Goal: Task Accomplishment & Management: Manage account settings

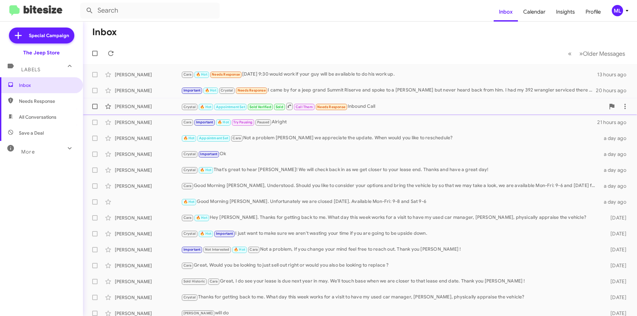
click at [375, 104] on div "Crystal 🔥 Hot Appointment Set Sold Verified Sold Call Them Needs Response Inbou…" at bounding box center [393, 106] width 424 height 8
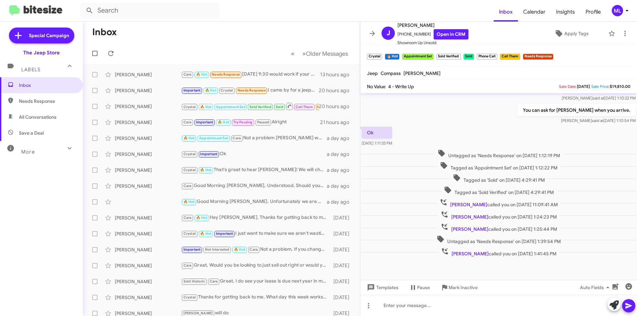
scroll to position [129, 0]
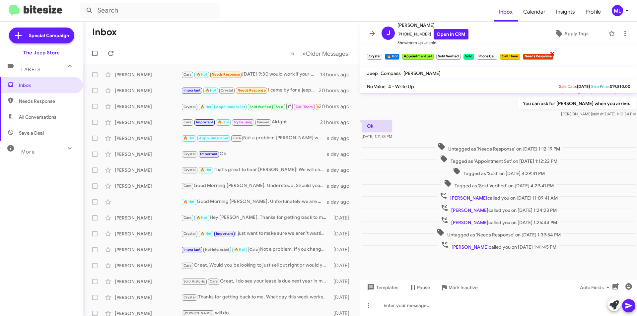
click at [553, 53] on span "×" at bounding box center [552, 53] width 5 height 8
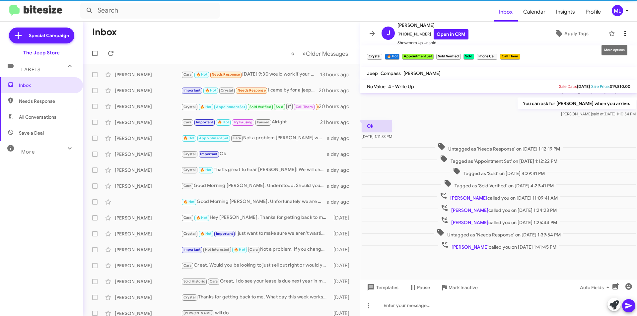
click at [620, 29] on button at bounding box center [624, 33] width 13 height 13
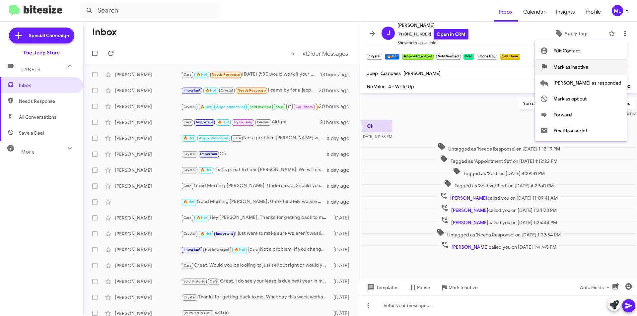
click at [615, 71] on button "Mark as inactive" at bounding box center [581, 67] width 92 height 16
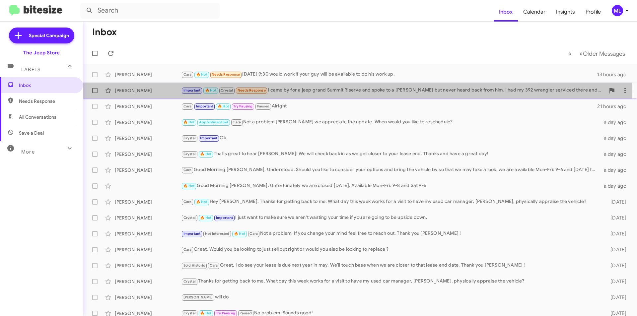
click at [290, 92] on div "Important 🔥 Hot Crystal Needs Response I came by for a jeep grand Summit Riserv…" at bounding box center [393, 91] width 424 height 8
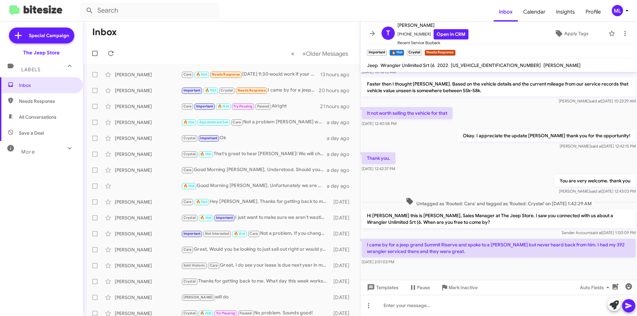
scroll to position [316, 0]
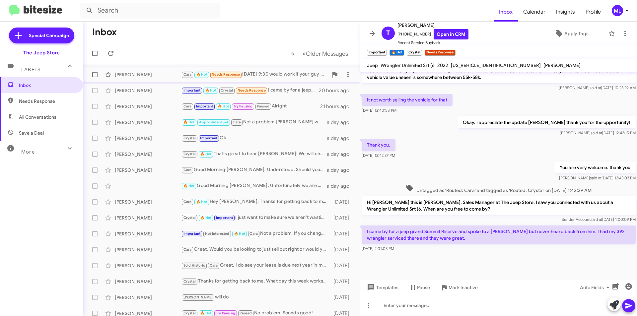
click at [192, 72] on small "Cara" at bounding box center [187, 75] width 11 height 6
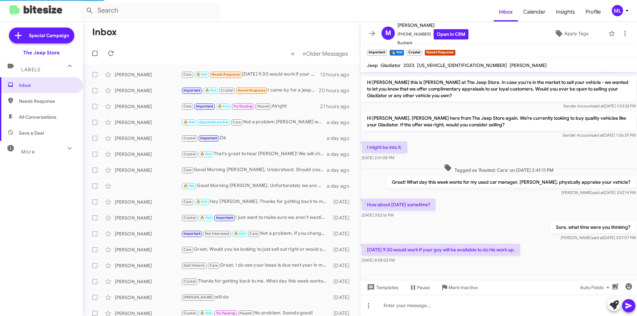
scroll to position [39, 0]
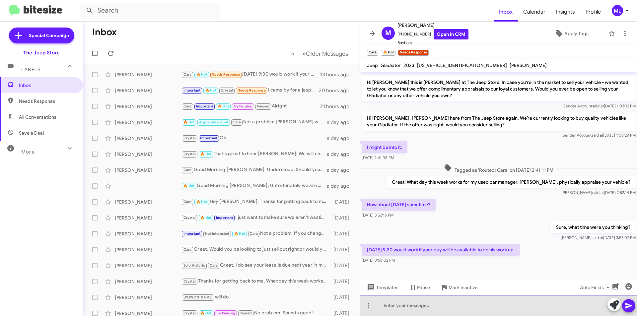
click at [453, 307] on div at bounding box center [498, 305] width 277 height 21
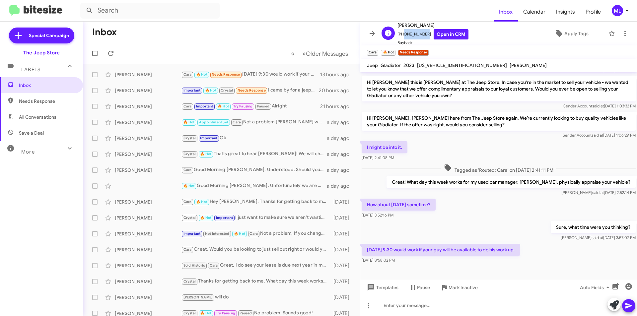
drag, startPoint x: 423, startPoint y: 33, endPoint x: 401, endPoint y: 35, distance: 21.6
click at [401, 35] on span "[PHONE_NUMBER] Open in CRM" at bounding box center [432, 34] width 71 height 10
copy span "7322995358"
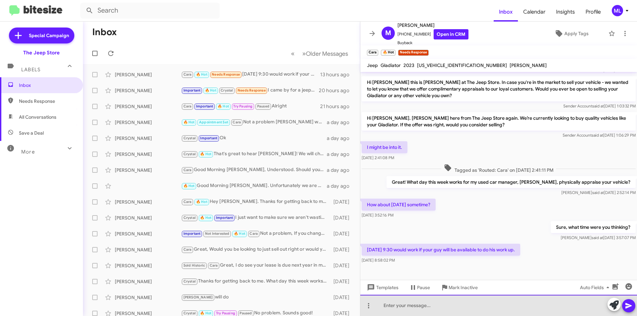
click at [413, 308] on div at bounding box center [498, 305] width 277 height 21
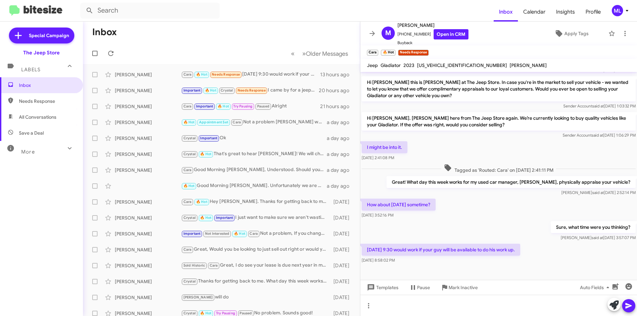
click at [45, 132] on span "Save a Deal" at bounding box center [41, 133] width 83 height 16
type input "in:not-interested"
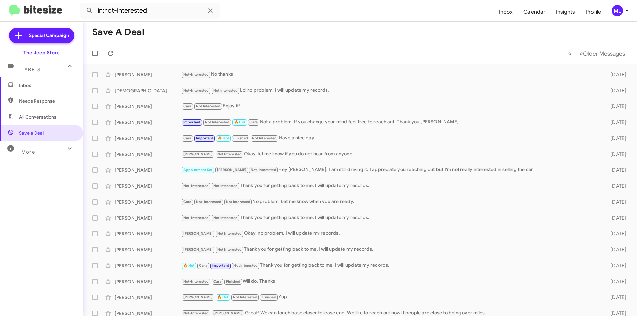
click at [27, 84] on span "Inbox" at bounding box center [47, 85] width 56 height 7
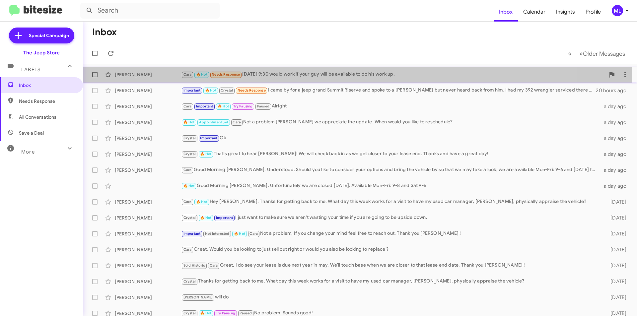
click at [267, 75] on div "Cara 🔥 Hot Needs Response [DATE] 9:30 would work if your guy will be available …" at bounding box center [393, 75] width 424 height 8
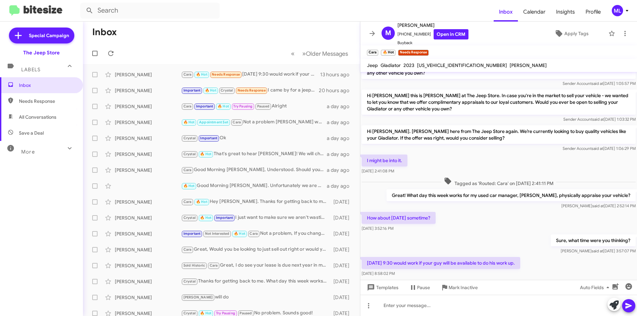
scroll to position [39, 0]
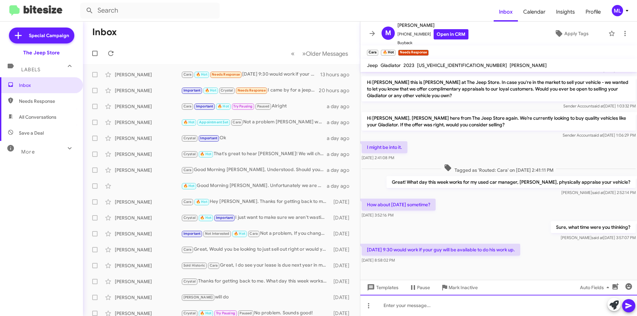
click at [394, 304] on div at bounding box center [498, 305] width 277 height 21
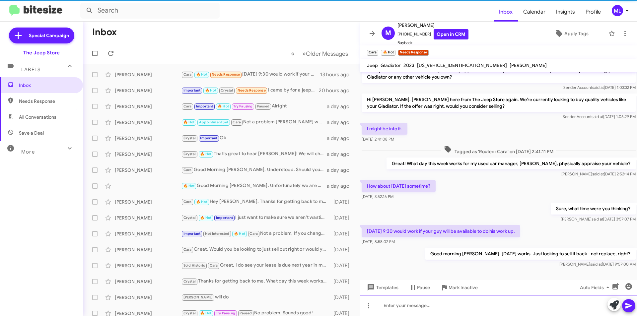
scroll to position [64, 0]
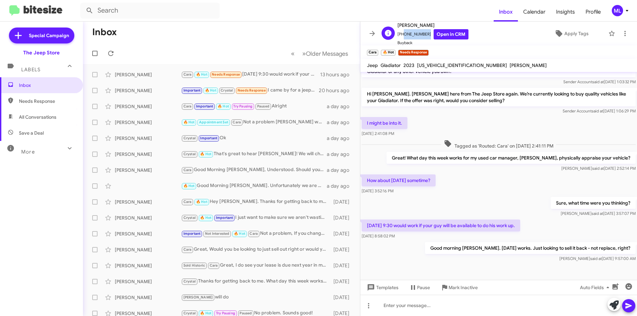
drag, startPoint x: 423, startPoint y: 36, endPoint x: 401, endPoint y: 38, distance: 22.7
click at [401, 38] on span "[PHONE_NUMBER] Open in CRM" at bounding box center [432, 34] width 71 height 10
click at [428, 48] on span "×" at bounding box center [427, 49] width 5 height 8
click at [37, 131] on span "Save a Deal" at bounding box center [31, 133] width 25 height 7
type input "in:not-interested"
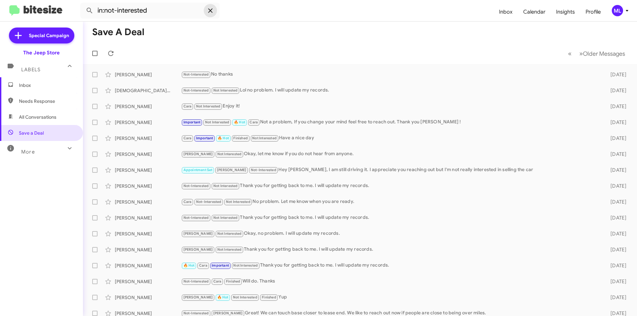
click at [211, 10] on icon at bounding box center [210, 10] width 4 height 4
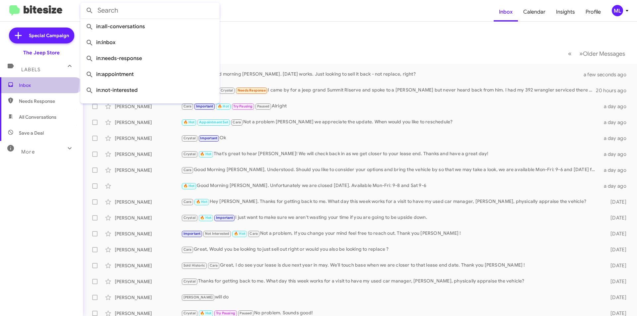
click at [18, 81] on span "Inbox" at bounding box center [41, 85] width 83 height 16
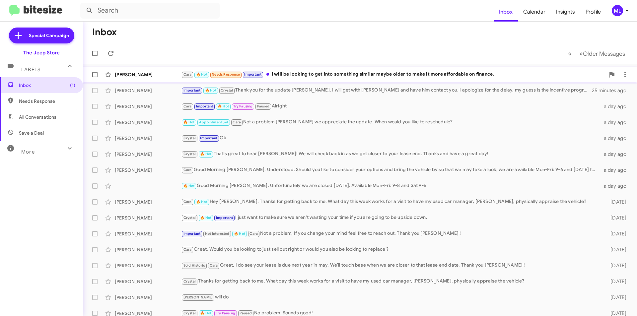
click at [278, 75] on div "Cara 🔥 Hot Needs Response Important I will be looking to get into something sim…" at bounding box center [393, 75] width 424 height 8
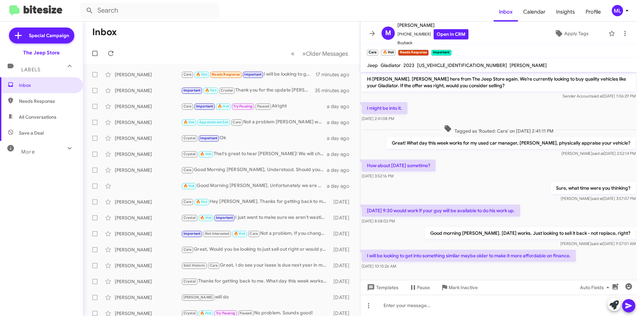
scroll to position [88, 0]
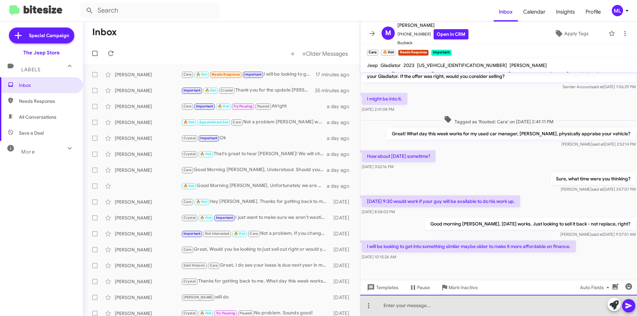
click at [394, 314] on div at bounding box center [498, 305] width 277 height 21
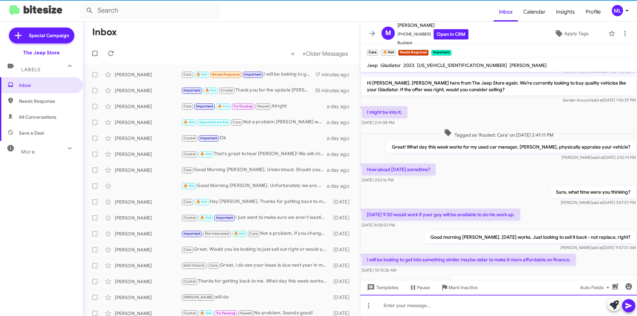
scroll to position [112, 0]
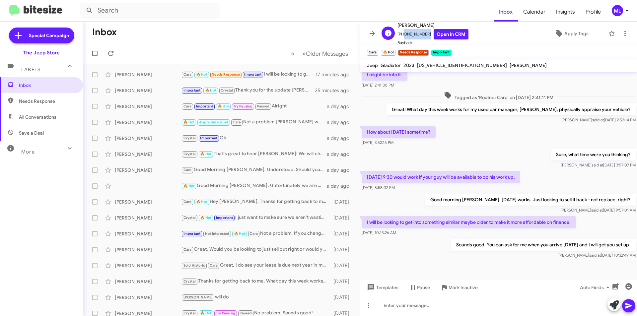
drag, startPoint x: 423, startPoint y: 35, endPoint x: 401, endPoint y: 35, distance: 22.2
click at [401, 35] on span "[PHONE_NUMBER] Open in CRM" at bounding box center [432, 34] width 71 height 10
copy span "7322995358"
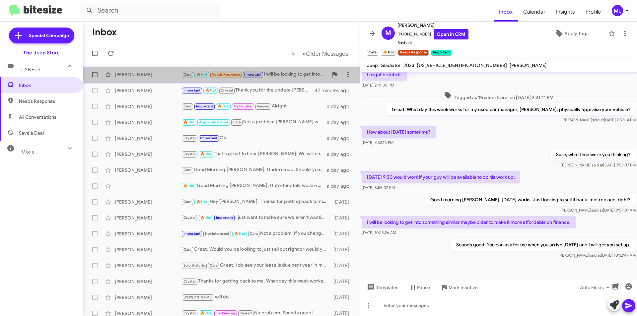
click at [266, 72] on div "Cara 🔥 Hot Needs Response Important I will be looking to get into something sim…" at bounding box center [254, 75] width 147 height 8
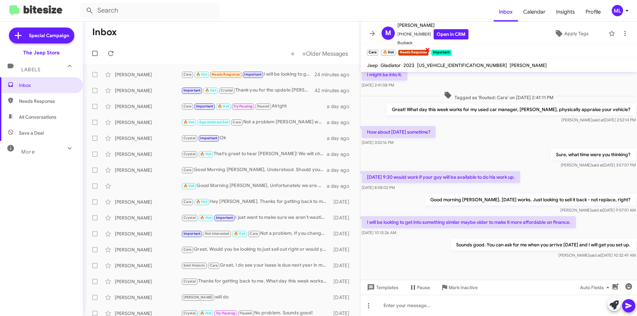
click at [427, 52] on span "×" at bounding box center [427, 49] width 5 height 8
click at [581, 36] on span "Apply Tags" at bounding box center [576, 34] width 24 height 12
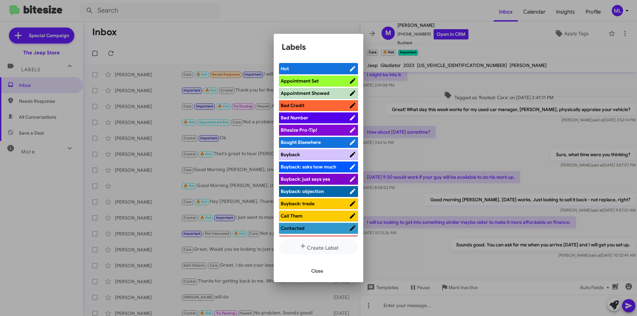
click at [320, 84] on span "Appointment Set" at bounding box center [315, 81] width 68 height 7
click at [317, 270] on span "Close" at bounding box center [317, 271] width 12 height 12
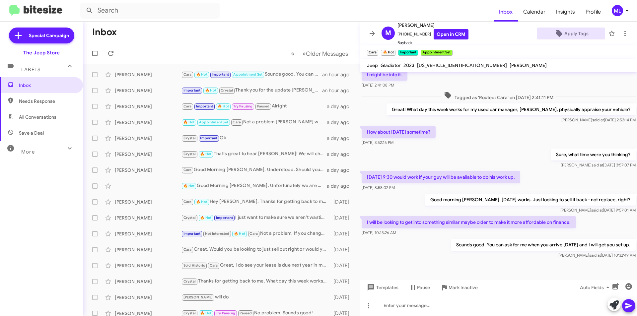
click at [33, 135] on span "Save a Deal" at bounding box center [31, 133] width 25 height 7
type input "in:not-interested"
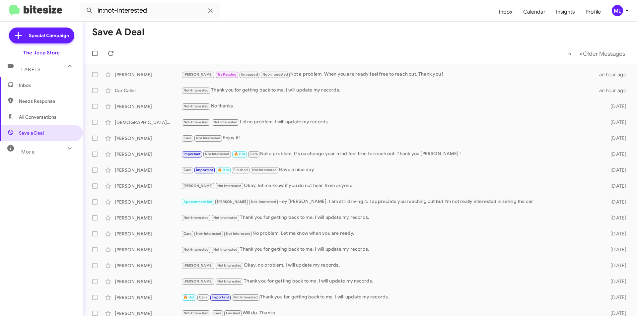
click at [25, 89] on span "Inbox" at bounding box center [41, 85] width 83 height 16
